Goal: Information Seeking & Learning: Learn about a topic

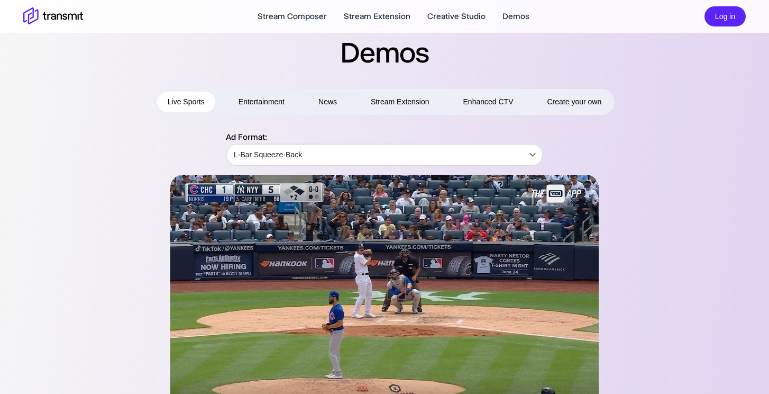
scroll to position [78, 0]
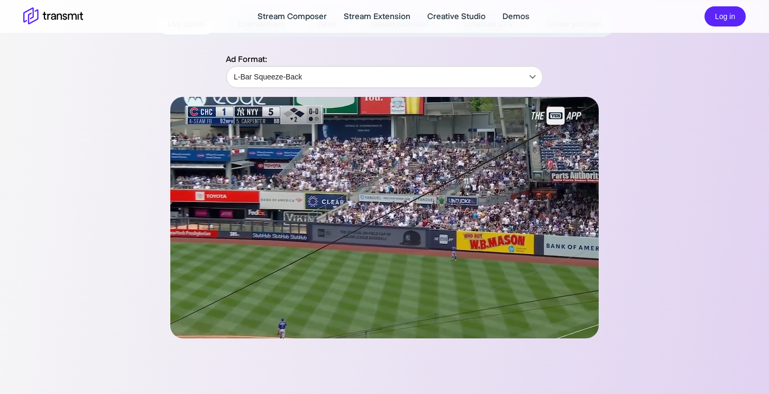
click at [305, 77] on body "Stream Composer Stream Extension Creative Studio Demos Log in Demos Live Sports…" at bounding box center [384, 119] width 769 height 394
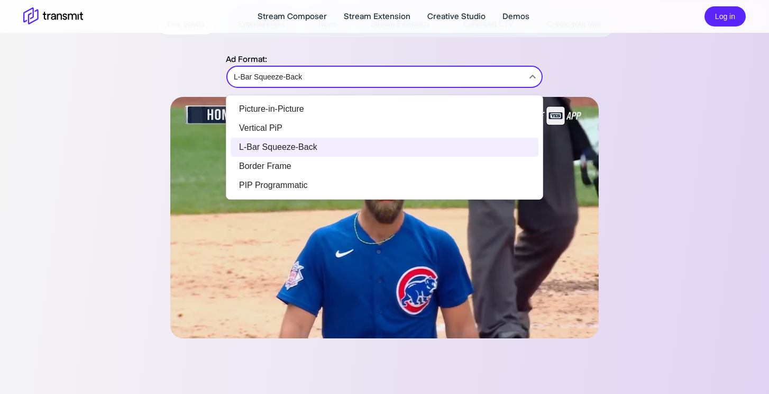
click at [310, 186] on li "PIP Programmatic" at bounding box center [385, 185] width 308 height 19
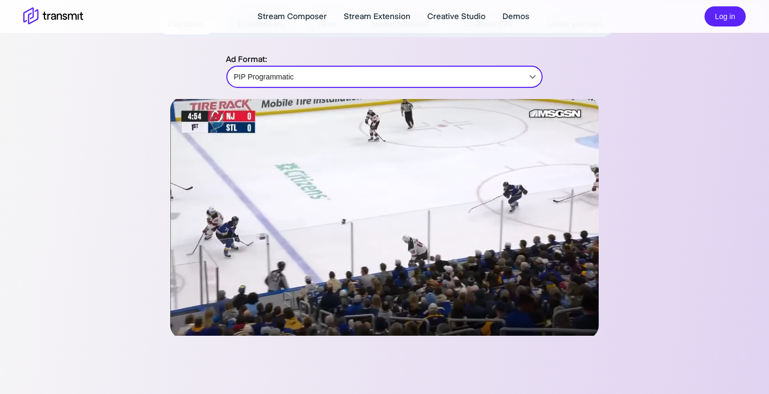
click at [305, 71] on body "Stream Composer Stream Extension Creative Studio Demos Log in Demos Live Sports…" at bounding box center [384, 119] width 769 height 394
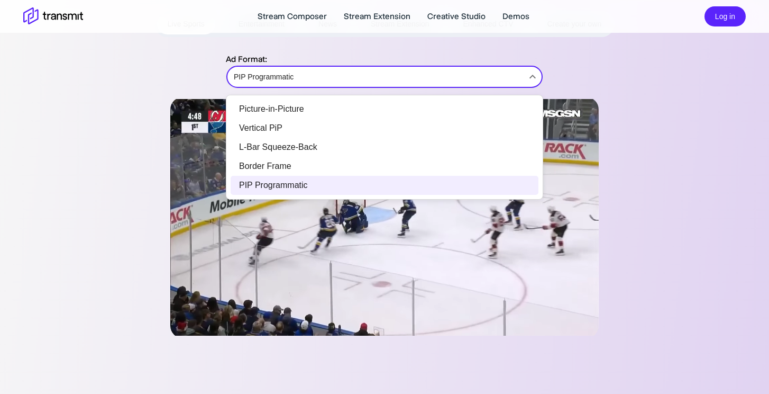
click at [310, 159] on li "Border Frame" at bounding box center [385, 166] width 308 height 19
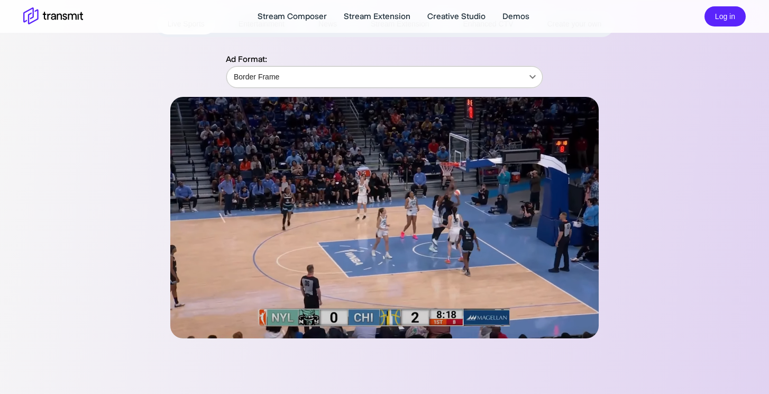
click at [337, 81] on body "Stream Composer Stream Extension Creative Studio Demos Log in Demos Live Sports…" at bounding box center [384, 119] width 769 height 394
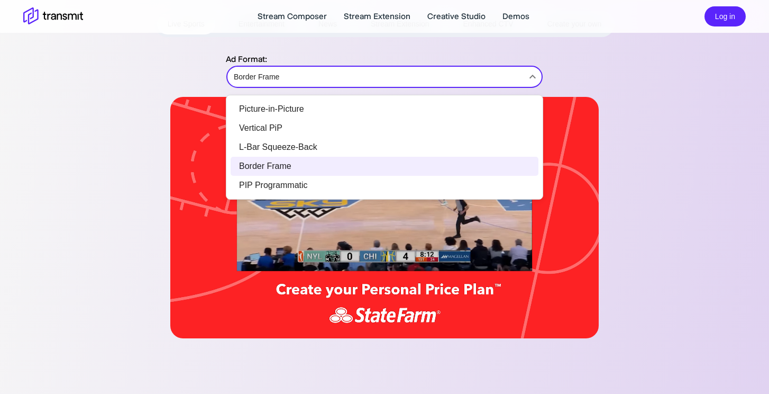
click at [325, 131] on li "Vertical PiP" at bounding box center [385, 127] width 308 height 19
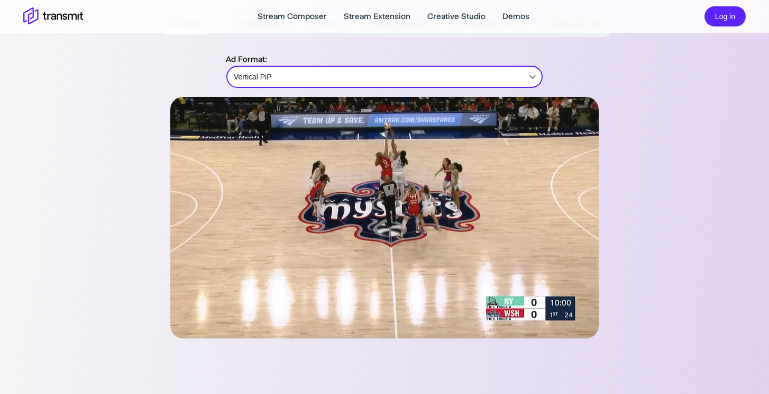
click at [316, 72] on body "Stream Composer Stream Extension Creative Studio Demos Log in Demos Live Sports…" at bounding box center [384, 119] width 769 height 394
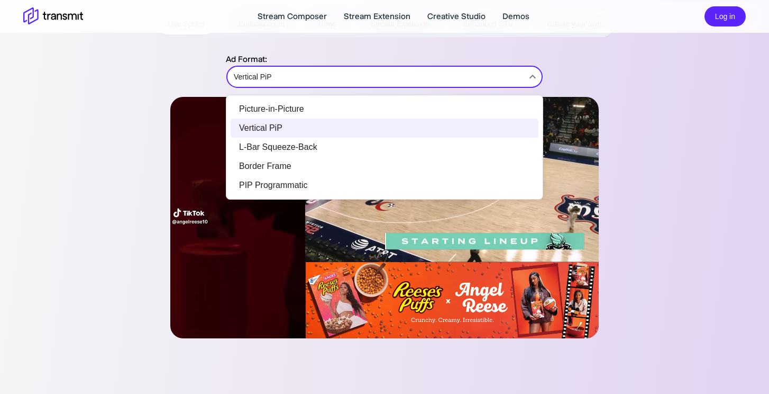
click at [310, 109] on li "Picture-in-Picture" at bounding box center [385, 108] width 308 height 19
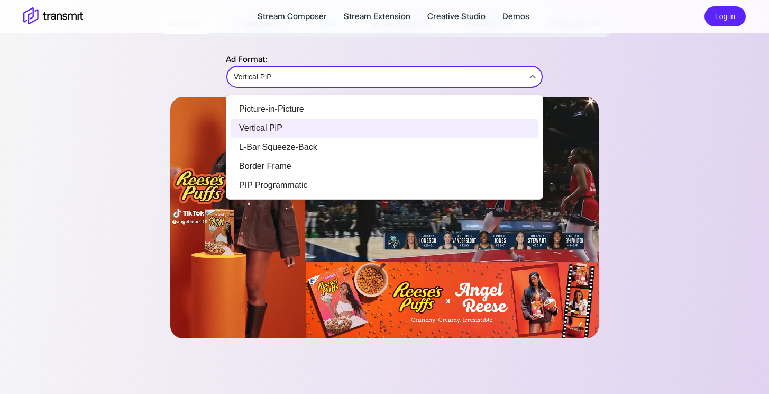
type input "Picture-in-Picture"
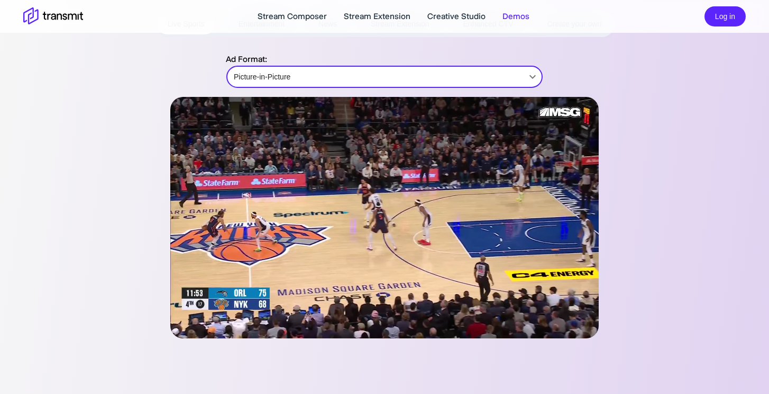
click at [471, 69] on body "Stream Composer Stream Extension Creative Studio Demos Log in Demos Live Sports…" at bounding box center [384, 119] width 769 height 394
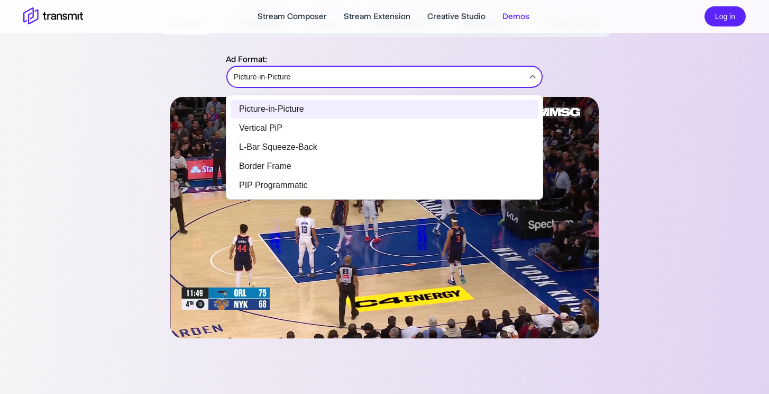
click at [471, 69] on div at bounding box center [384, 197] width 769 height 394
